Goal: Information Seeking & Learning: Learn about a topic

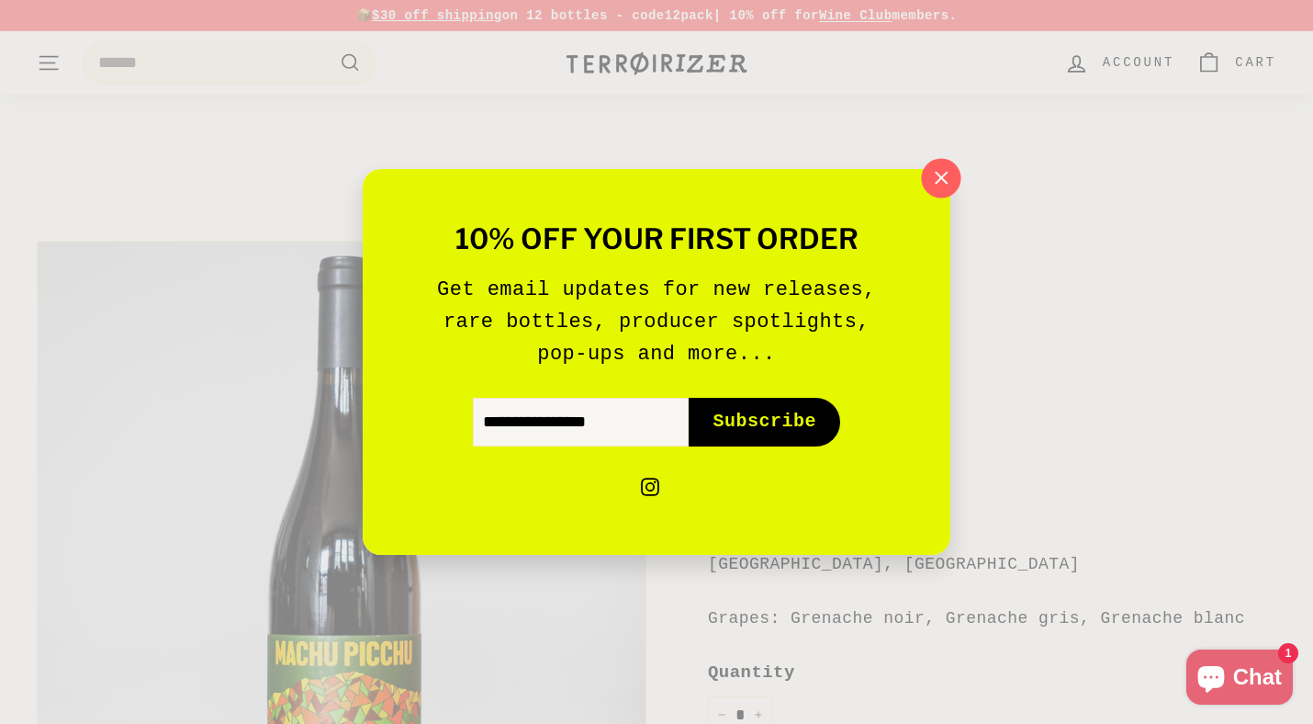
click at [946, 167] on icon "button" at bounding box center [942, 178] width 28 height 28
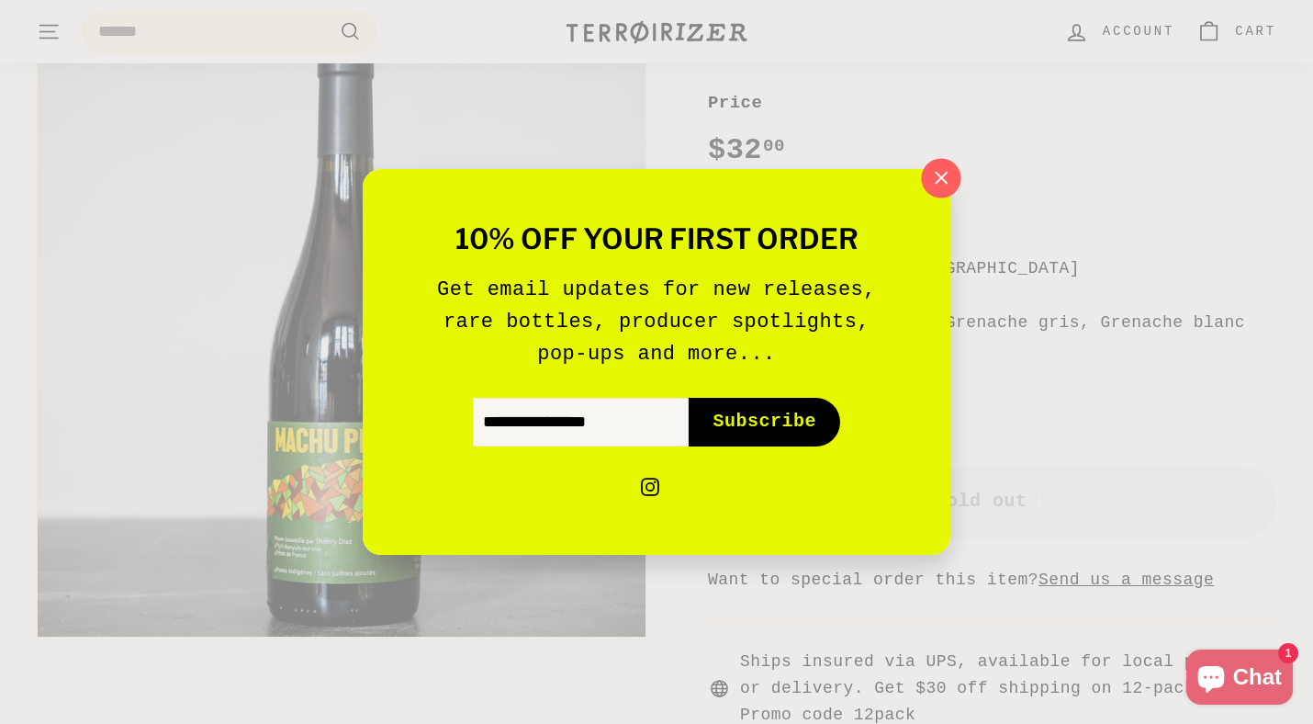
scroll to position [296, 0]
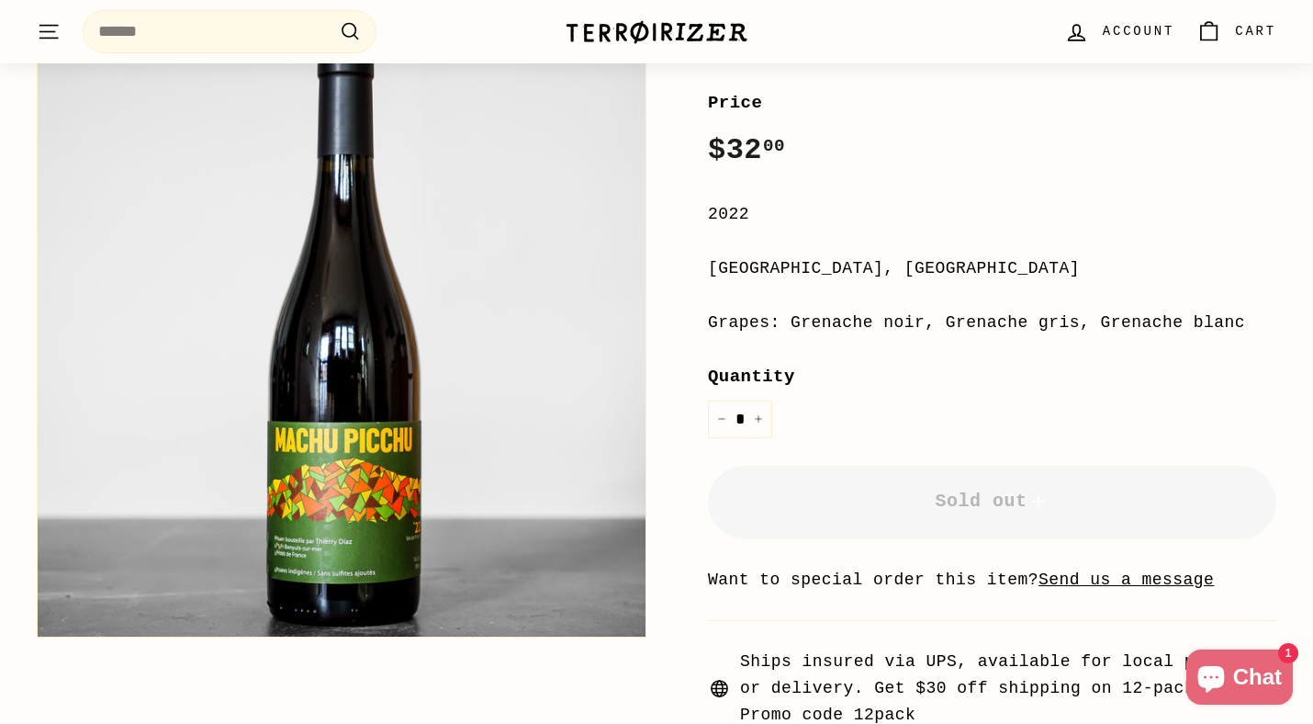
drag, startPoint x: 1270, startPoint y: 319, endPoint x: 794, endPoint y: 321, distance: 475.7
click at [794, 321] on div "Grapes: Grenache noir, Grenache gris, Grenache blanc" at bounding box center [992, 322] width 568 height 27
copy div "Grenache noir, Grenache gris, Grenache blanc"
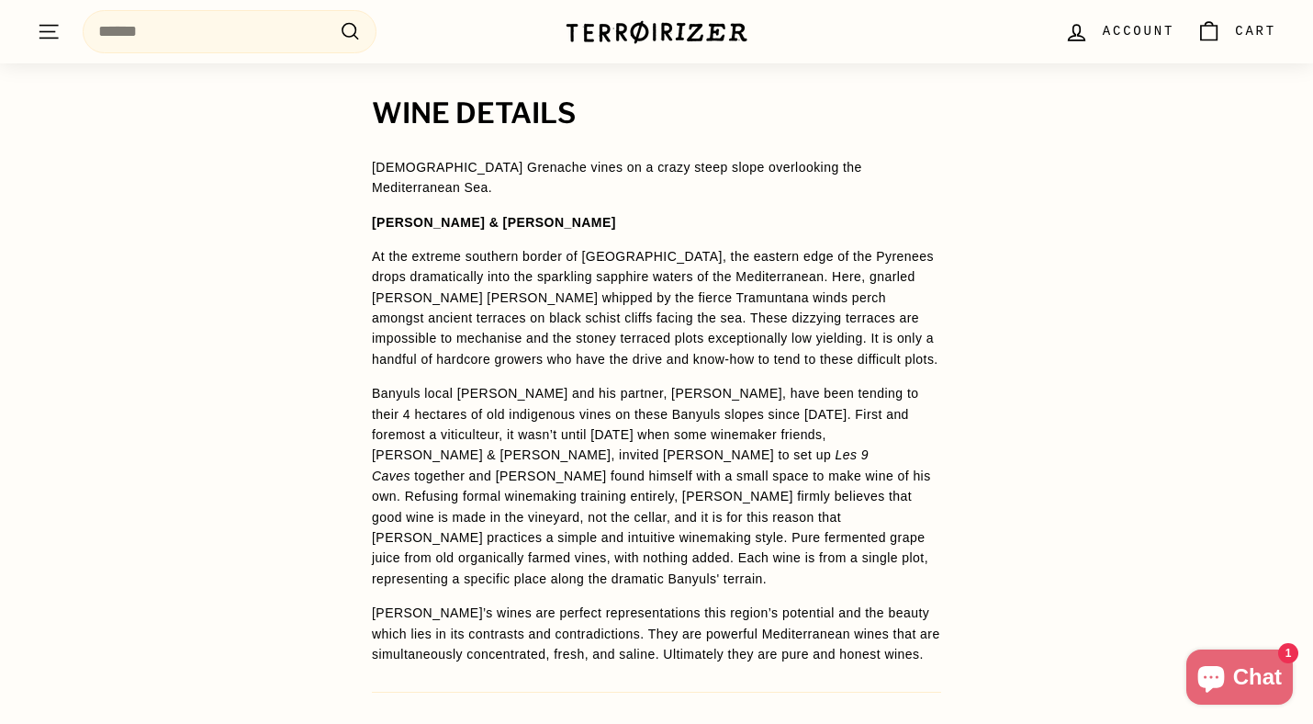
scroll to position [1290, 0]
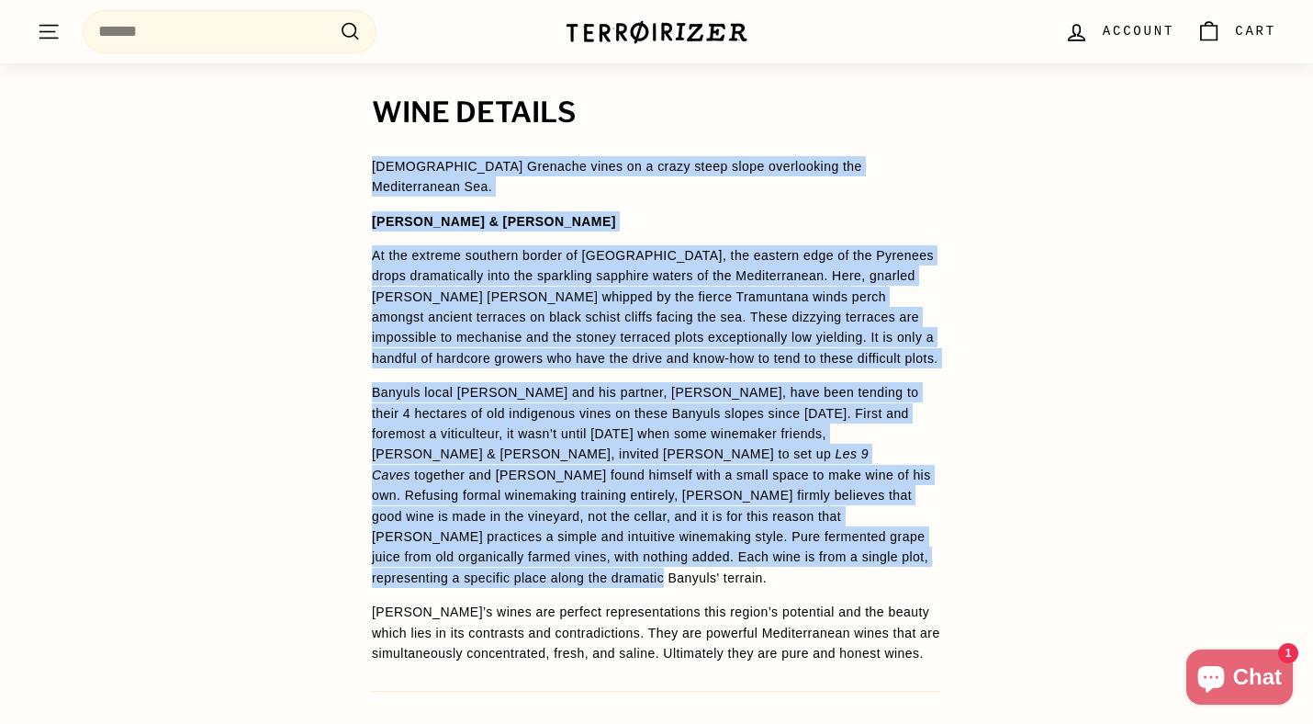
drag, startPoint x: 375, startPoint y: 164, endPoint x: 950, endPoint y: 534, distance: 683.7
click at [950, 534] on div "WINE DETAILS 80-year-old Grenache vines on a crazy steep slope overlooking the …" at bounding box center [656, 467] width 643 height 740
copy span "80-year-old Grenache vines on a crazy steep slope overlooking the Mediterranean…"
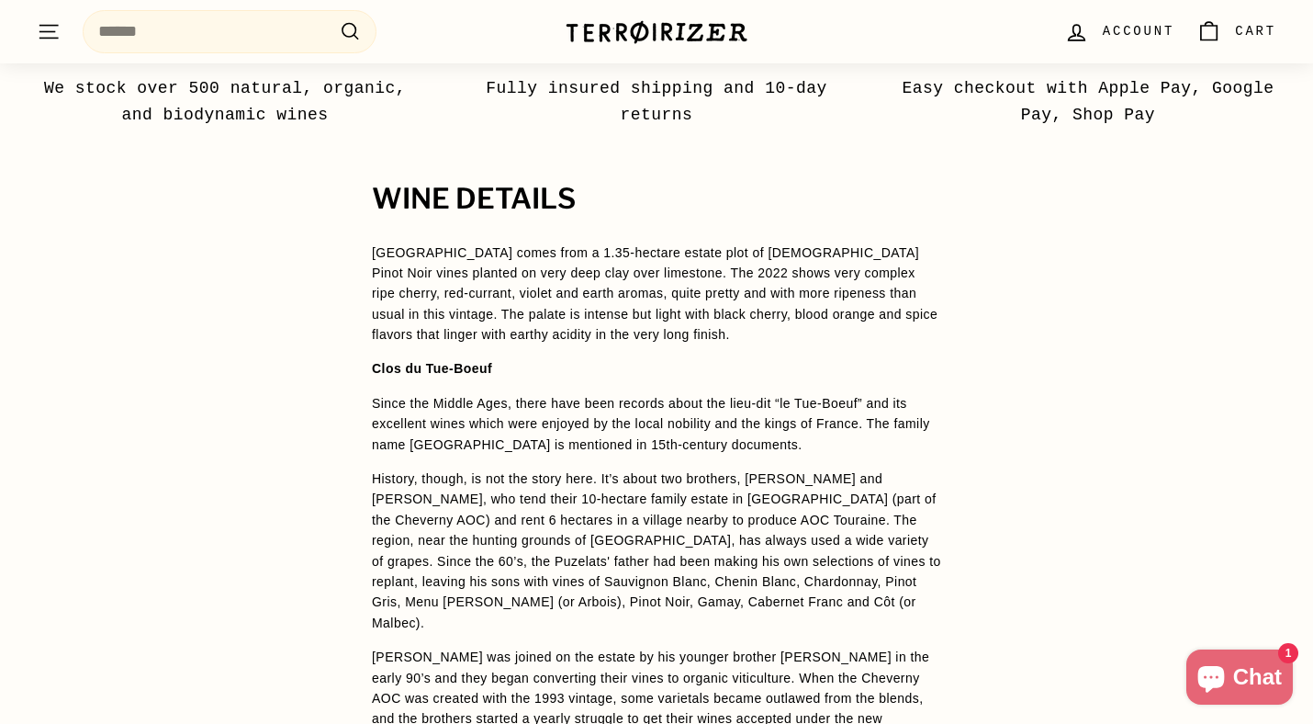
scroll to position [1231, 0]
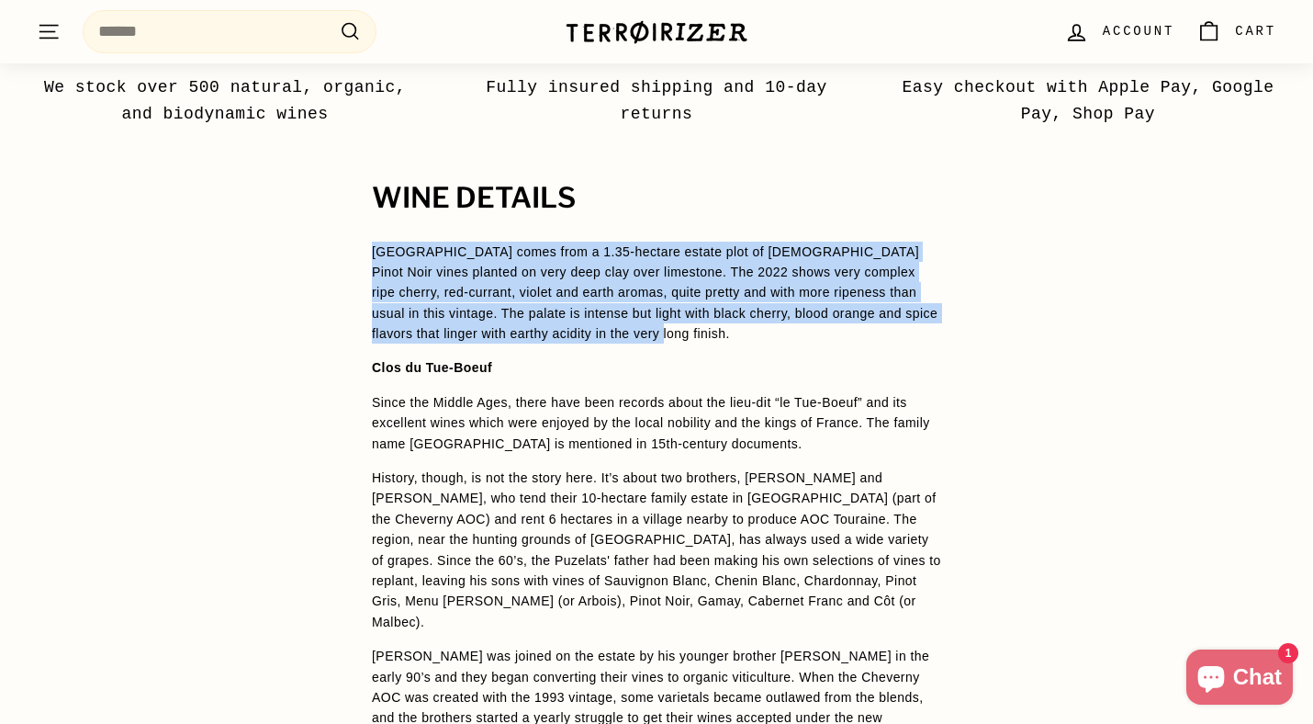
drag, startPoint x: 719, startPoint y: 314, endPoint x: 349, endPoint y: 225, distance: 380.7
click at [349, 225] on div "WINE DETAILS [GEOGRAPHIC_DATA] comes from a 1.35-hectare estate plot of [DEMOGR…" at bounding box center [656, 708] width 643 height 1050
click at [351, 226] on div "WINE DETAILS [GEOGRAPHIC_DATA] comes from a 1.35-hectare estate plot of [DEMOGR…" at bounding box center [656, 708] width 643 height 1050
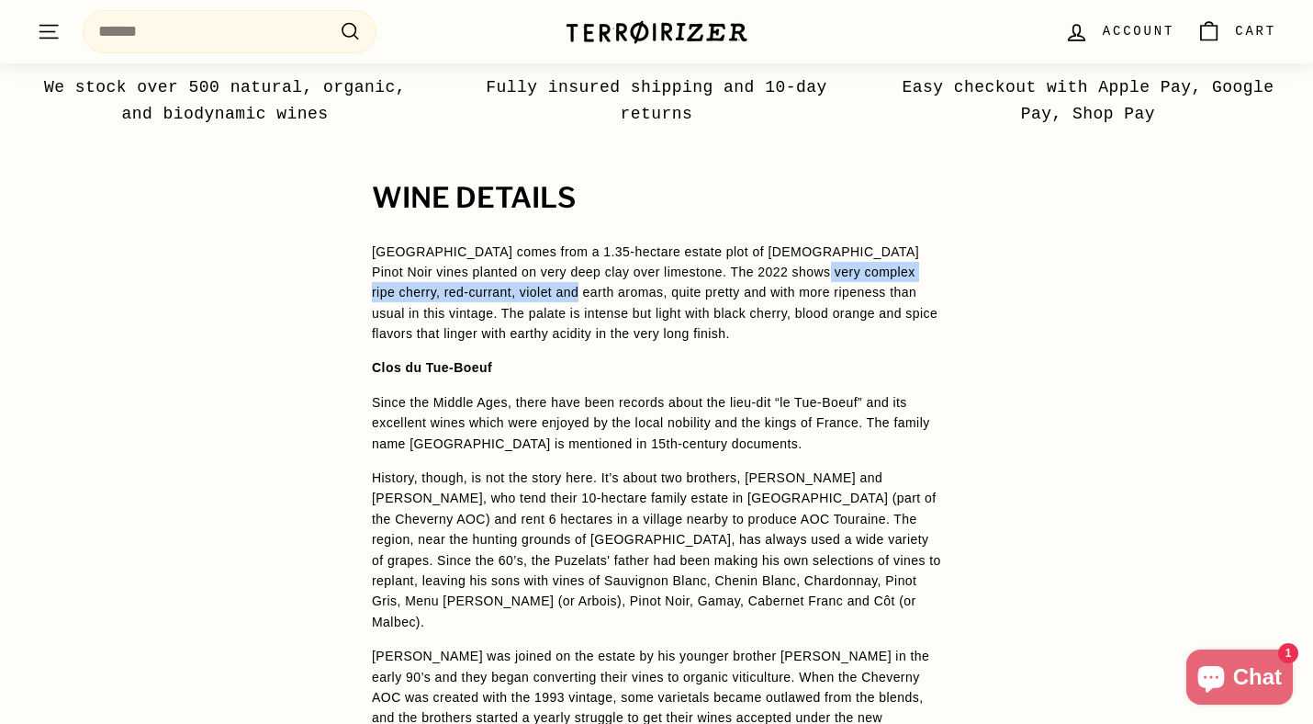
drag, startPoint x: 779, startPoint y: 243, endPoint x: 520, endPoint y: 264, distance: 259.8
click at [520, 264] on span "[GEOGRAPHIC_DATA] comes from a 1.35-hectare estate plot of [DEMOGRAPHIC_DATA] P…" at bounding box center [655, 292] width 566 height 97
copy span "ripe cherry, red-currant, violet and earth aromas"
